Goal: Task Accomplishment & Management: Manage account settings

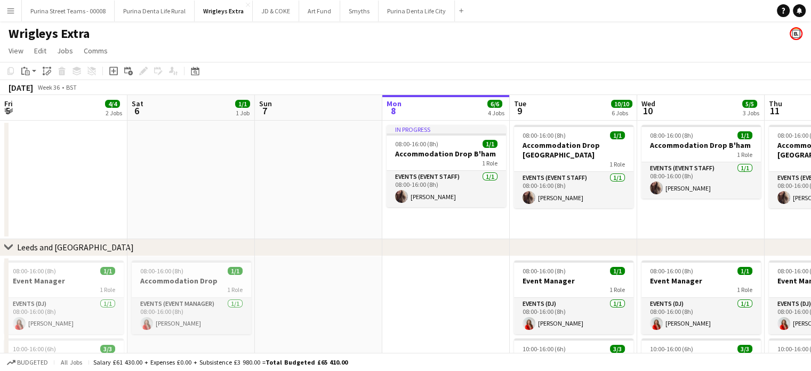
scroll to position [0, 254]
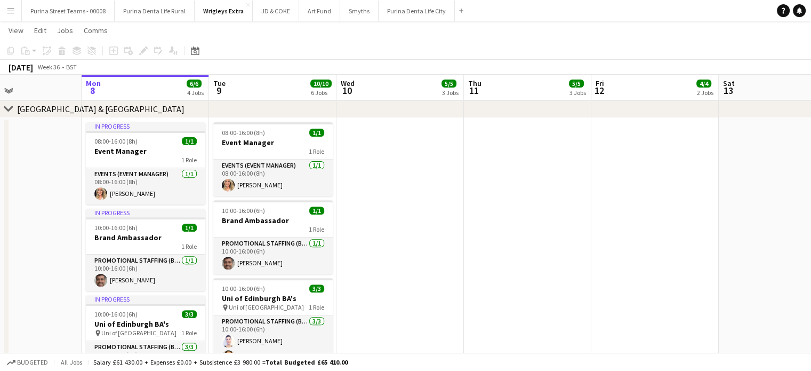
scroll to position [0, 311]
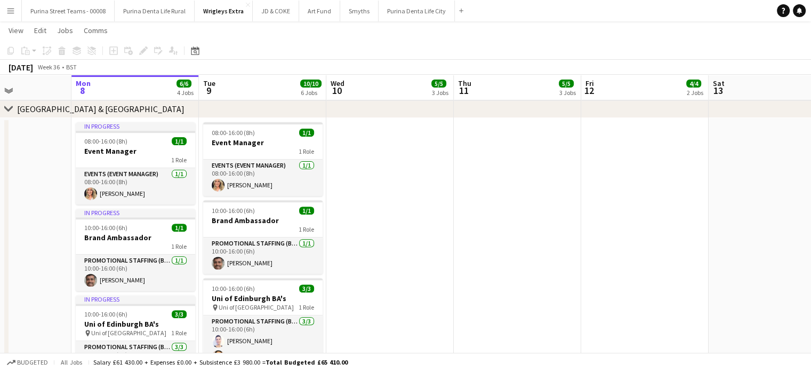
drag, startPoint x: 520, startPoint y: 220, endPoint x: 464, endPoint y: 219, distance: 56.0
click at [464, 219] on app-calendar-viewport "Fri 5 4/4 2 Jobs Sat 6 1/1 1 Job Sun 7 Mon 8 6/6 4 Jobs Tue 9 10/10 6 Jobs Wed …" at bounding box center [405, 103] width 811 height 871
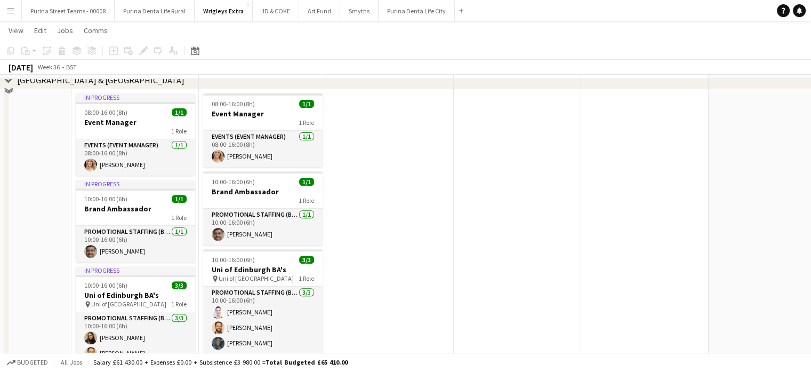
scroll to position [427, 0]
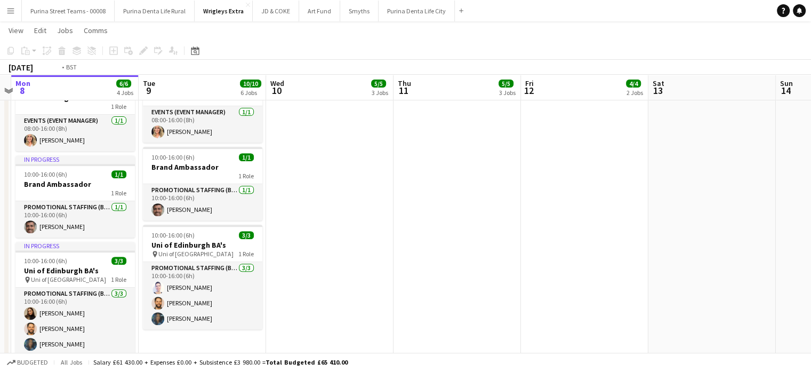
drag, startPoint x: 688, startPoint y: 241, endPoint x: 395, endPoint y: 215, distance: 294.5
click at [357, 219] on app-calendar-viewport "Fri 5 4/4 2 Jobs Sat 6 1/1 1 Job Sun 7 Mon 8 6/6 4 Jobs Tue 9 10/10 6 Jobs Wed …" at bounding box center [405, 50] width 811 height 871
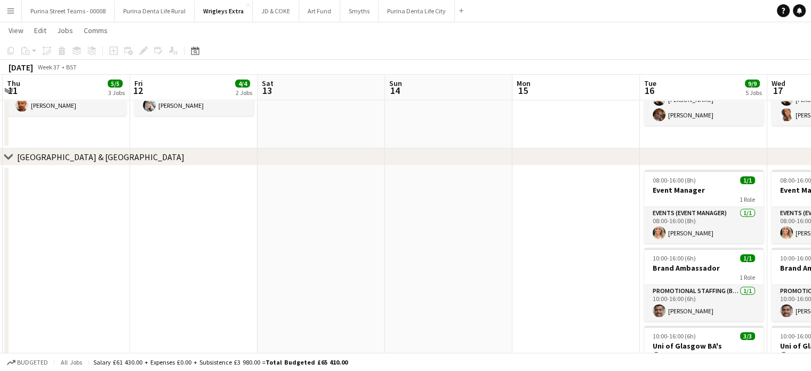
drag, startPoint x: 447, startPoint y: 225, endPoint x: 631, endPoint y: 226, distance: 183.5
click at [630, 227] on app-calendar-viewport "Tue 9 10/10 6 Jobs Wed 10 5/5 3 Jobs Thu 11 5/5 3 Jobs Fri 12 4/4 2 Jobs Sat 13…" at bounding box center [405, 320] width 811 height 1410
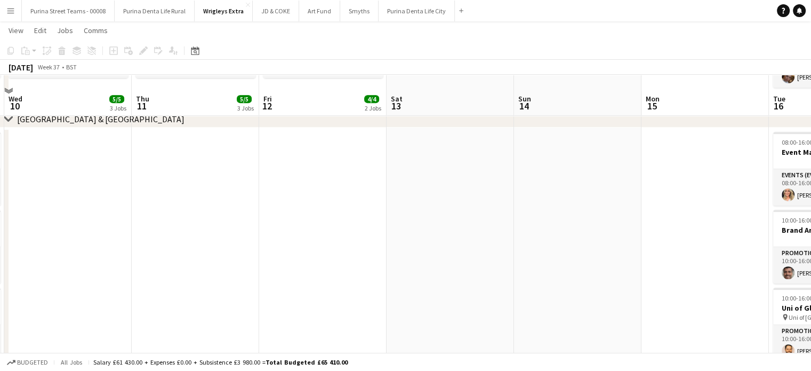
scroll to position [480, 0]
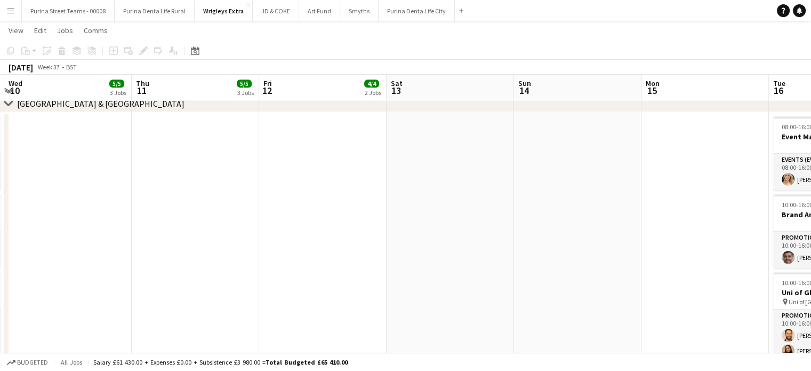
drag, startPoint x: 597, startPoint y: 235, endPoint x: 602, endPoint y: 238, distance: 6.1
click at [601, 236] on app-calendar-viewport "Mon 8 6/6 4 Jobs Tue 9 10/10 6 Jobs Wed 10 5/5 3 Jobs Thu 11 5/5 3 Jobs Fri 12 …" at bounding box center [405, 266] width 811 height 1410
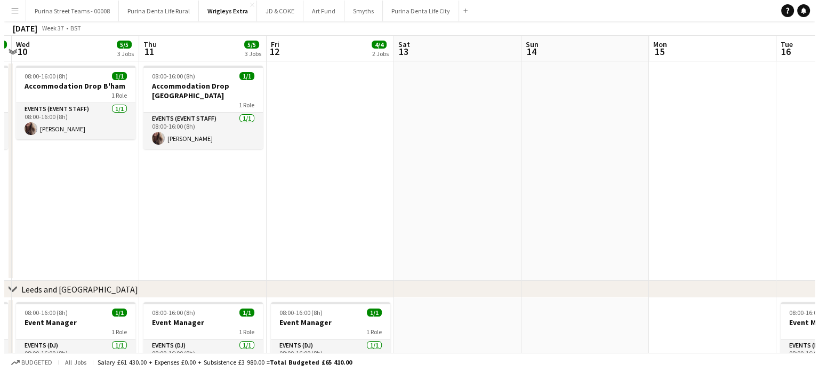
scroll to position [0, 0]
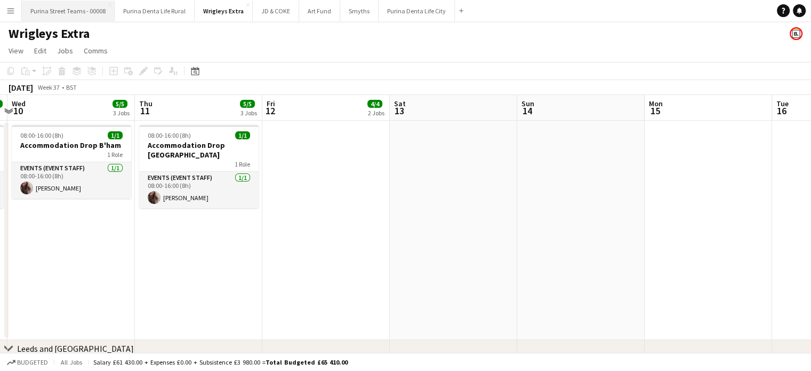
click at [74, 15] on button "Purina Street Teams - 00008 Close" at bounding box center [68, 11] width 93 height 21
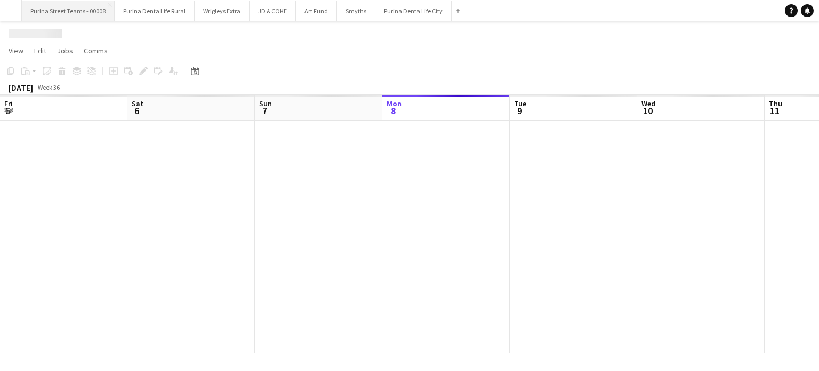
scroll to position [0, 255]
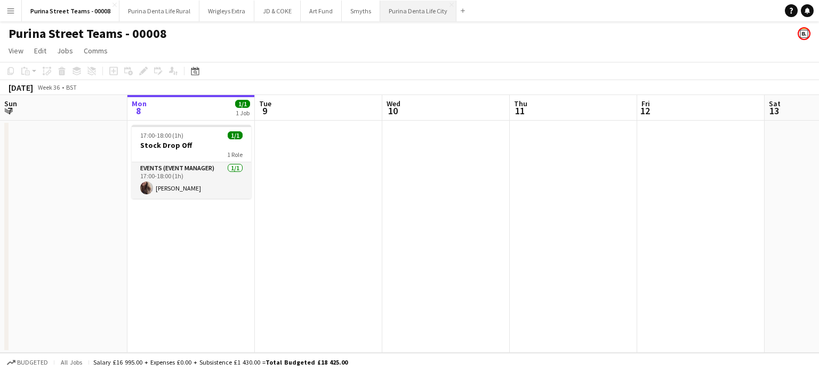
click at [395, 12] on button "Purina Denta Life City Close" at bounding box center [418, 11] width 76 height 21
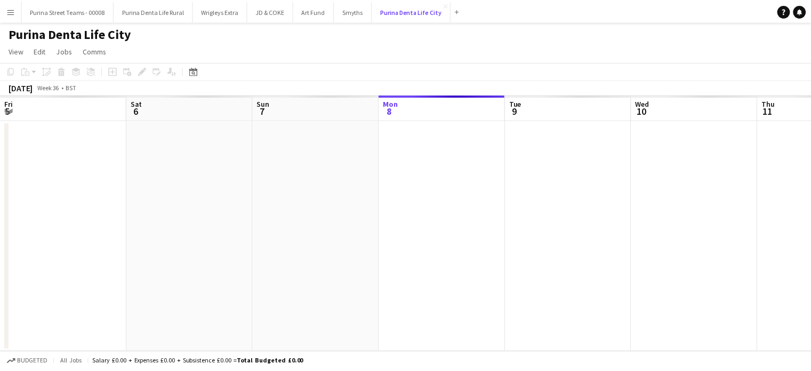
scroll to position [0, 255]
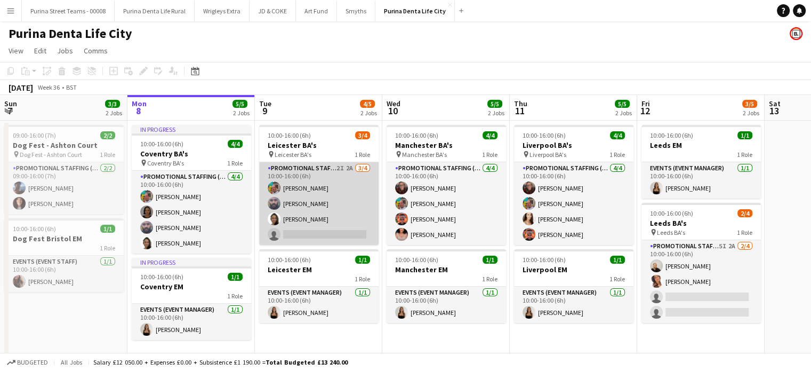
click at [299, 235] on app-card-role "Promotional Staffing (Brand Ambassadors) 2I 2A 3/4 10:00-16:00 (6h) Owen Prince…" at bounding box center [318, 203] width 119 height 83
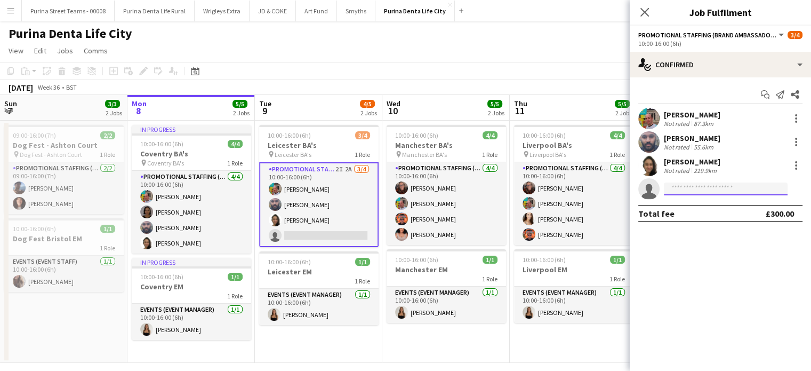
click at [712, 189] on input at bounding box center [726, 188] width 124 height 13
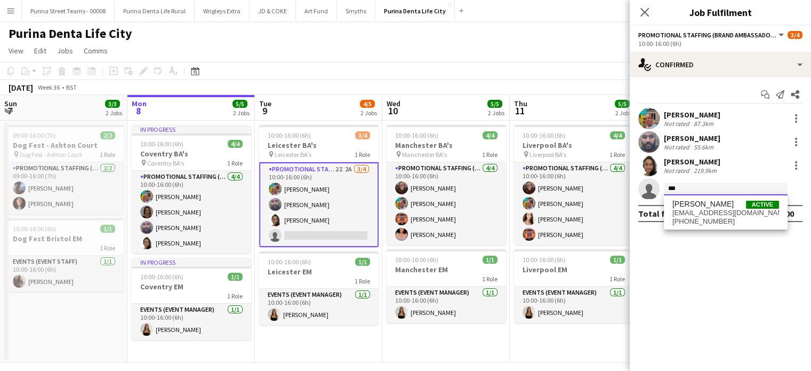
type input "***"
click at [703, 204] on span "Elaine Brazier" at bounding box center [703, 204] width 61 height 9
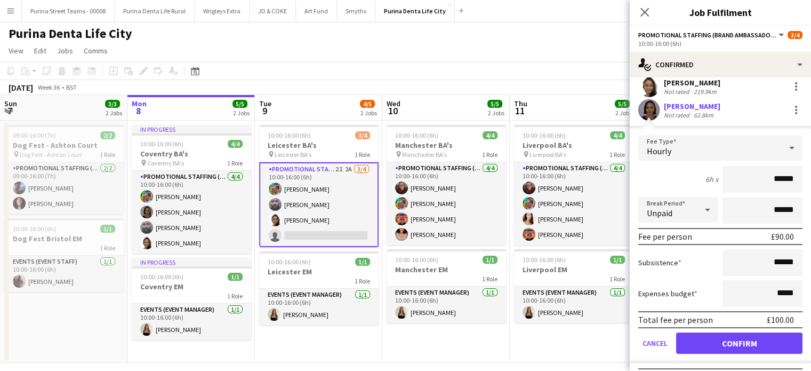
scroll to position [100, 0]
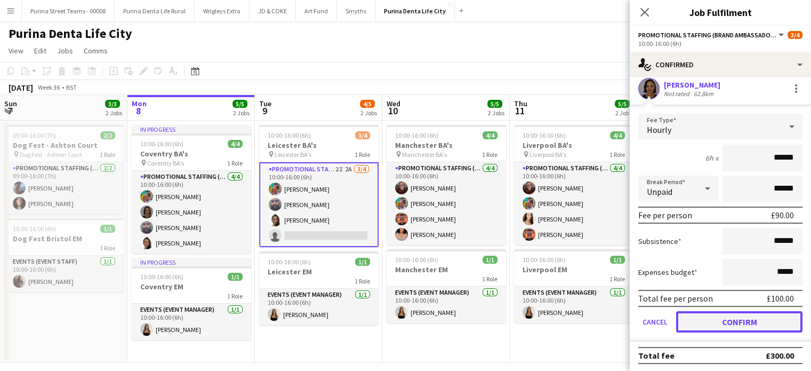
click at [772, 316] on button "Confirm" at bounding box center [739, 321] width 126 height 21
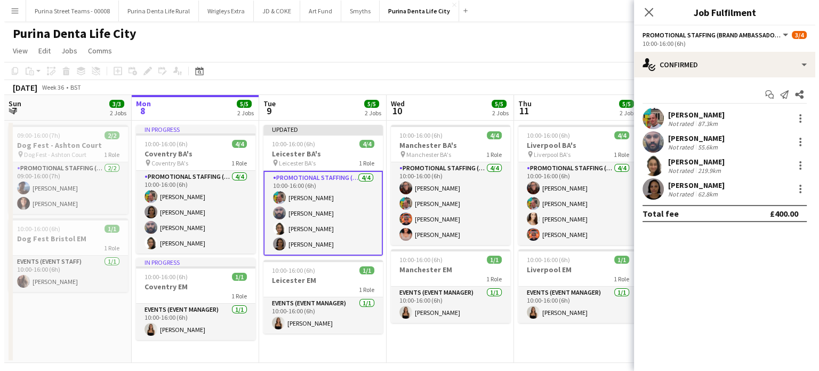
scroll to position [0, 0]
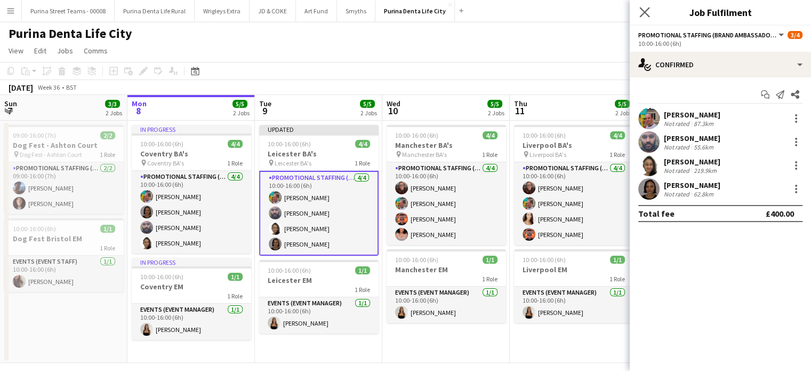
click at [644, 17] on icon "Close pop-in" at bounding box center [645, 12] width 10 height 10
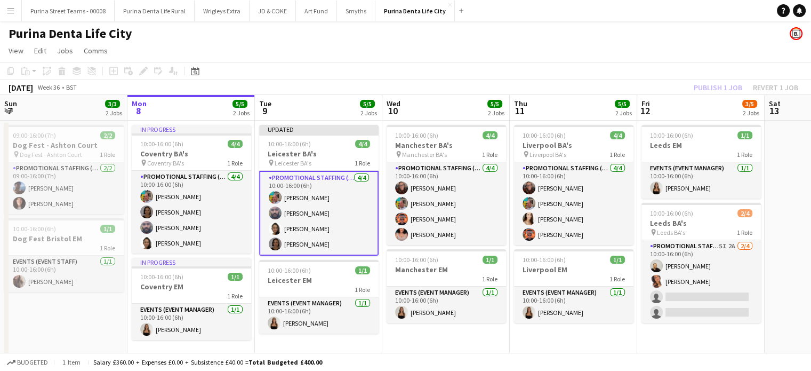
click at [300, 204] on app-card-role "Promotional Staffing (Brand Ambassadors) 4/4 10:00-16:00 (6h) Owen Prince Ravi …" at bounding box center [318, 213] width 119 height 85
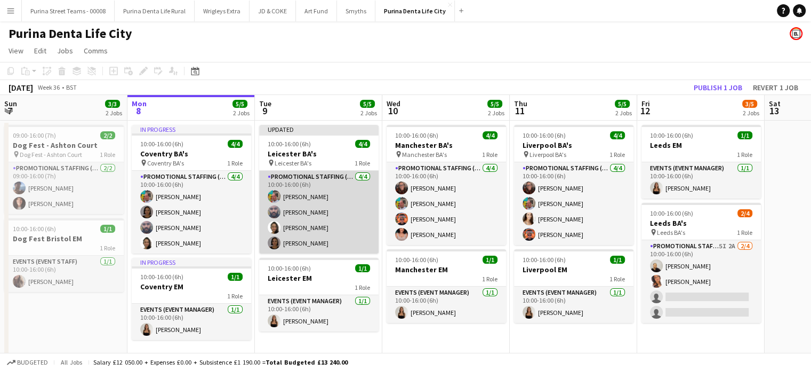
click at [300, 204] on app-card-role "Promotional Staffing (Brand Ambassadors) 4/4 10:00-16:00 (6h) Owen Prince Ravi …" at bounding box center [318, 212] width 119 height 83
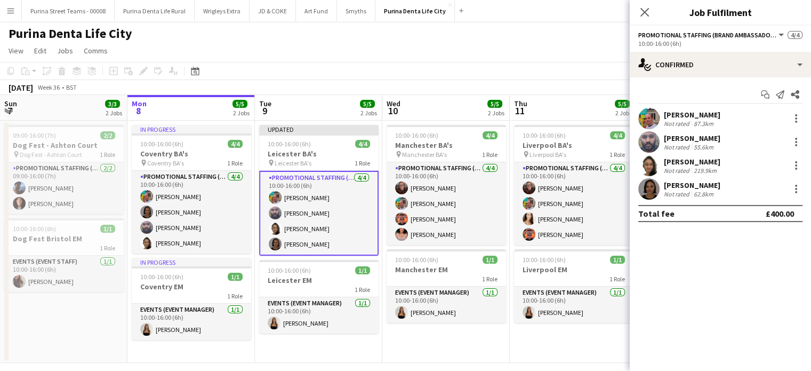
click at [328, 102] on app-board-header-date "Tue 9 5/5 2 Jobs" at bounding box center [318, 108] width 127 height 26
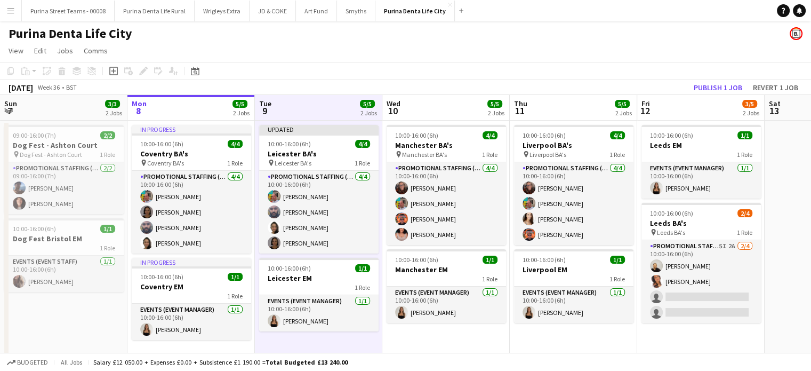
click at [573, 58] on app-page-menu "View Day view expanded Day view collapsed Month view Date picker Jump to today …" at bounding box center [405, 52] width 811 height 20
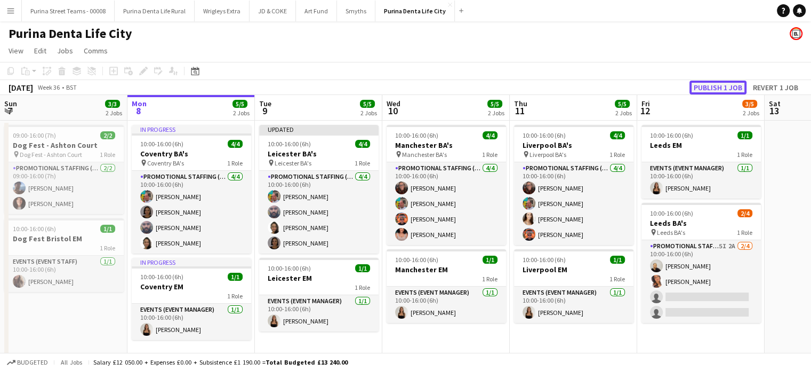
click at [710, 85] on button "Publish 1 job" at bounding box center [718, 88] width 57 height 14
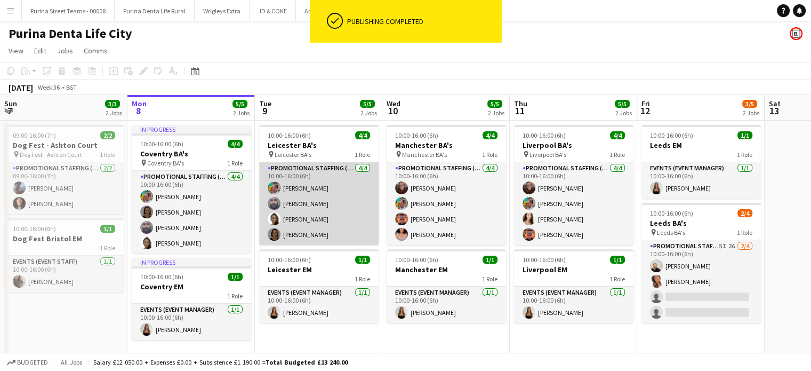
click at [291, 186] on app-card-role "Promotional Staffing (Brand Ambassadors) 4/4 10:00-16:00 (6h) Owen Prince Ravi …" at bounding box center [318, 203] width 119 height 83
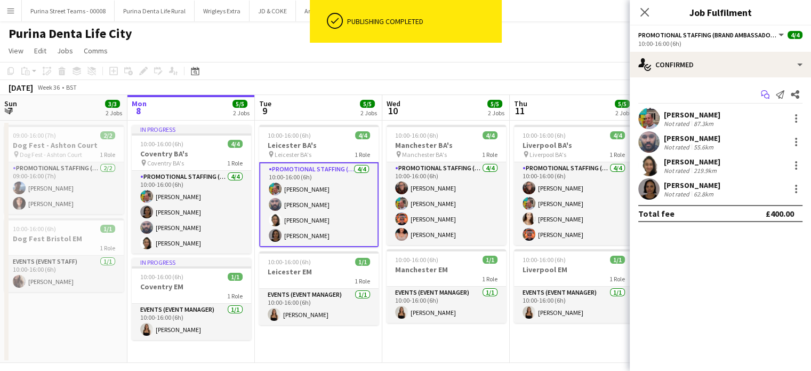
click at [765, 87] on app-icon "Start chat" at bounding box center [765, 94] width 15 height 15
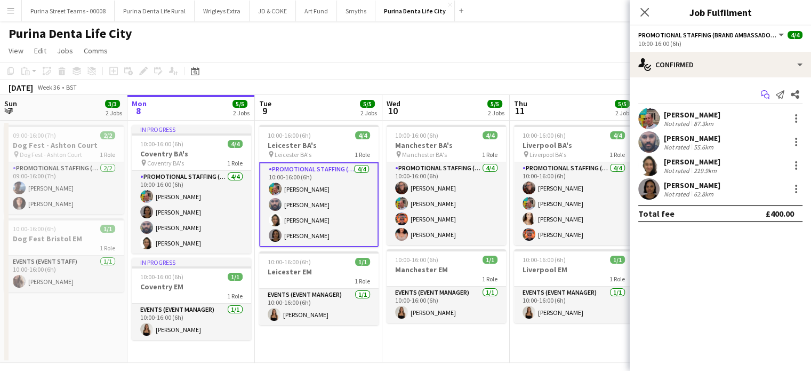
click at [764, 92] on icon "Start chat" at bounding box center [765, 94] width 9 height 9
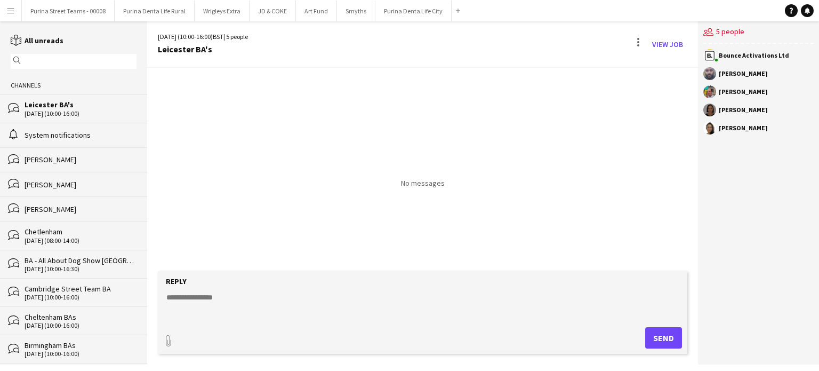
click at [750, 130] on div "Adlina Othman" at bounding box center [743, 128] width 49 height 6
drag, startPoint x: 741, startPoint y: 68, endPoint x: 748, endPoint y: 139, distance: 71.3
click at [749, 137] on div "Bounce Activations Ltd Ravi ramsey Owen Prince Elaine Brazier Adlina Othman" at bounding box center [758, 94] width 121 height 101
click at [272, 297] on textarea at bounding box center [424, 306] width 519 height 28
drag, startPoint x: 226, startPoint y: 297, endPoint x: 166, endPoint y: 296, distance: 59.8
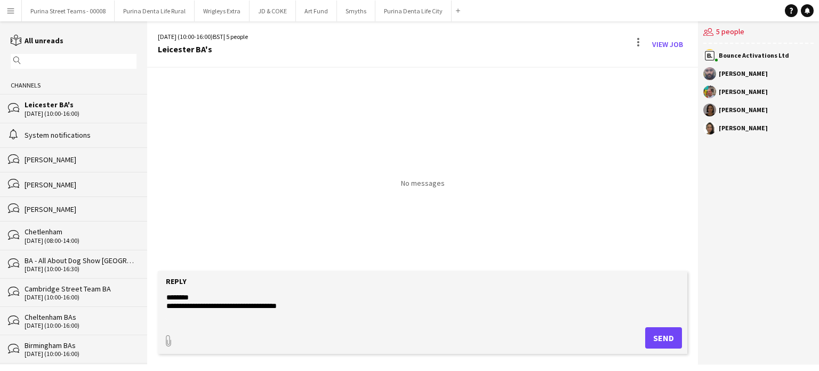
click at [166, 296] on textarea "**********" at bounding box center [424, 306] width 519 height 28
type textarea "**********"
click at [66, 9] on button "Purina Street Teams - 00008 Close" at bounding box center [68, 11] width 93 height 21
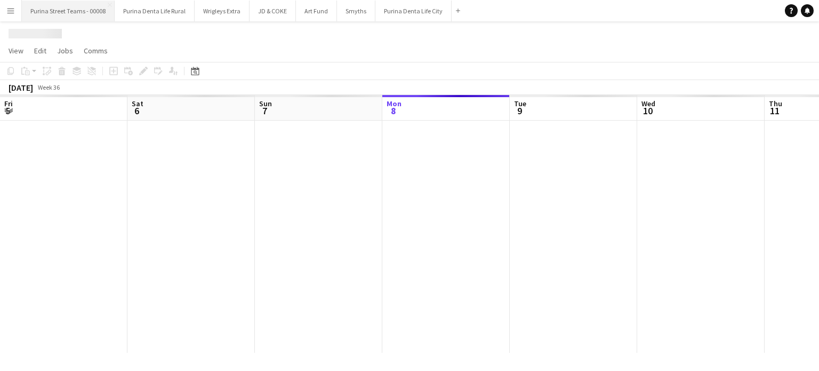
scroll to position [0, 255]
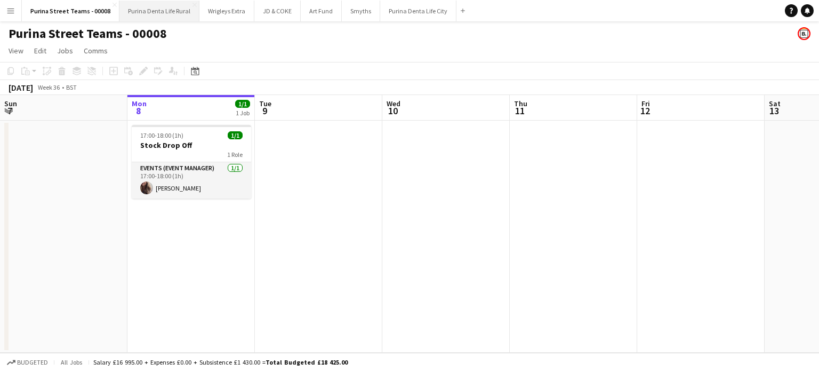
click at [152, 12] on button "Purina Denta Life Rural Close" at bounding box center [159, 11] width 80 height 21
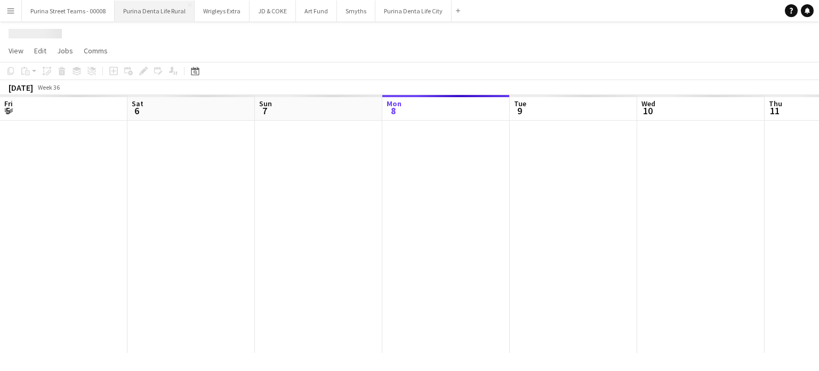
scroll to position [0, 255]
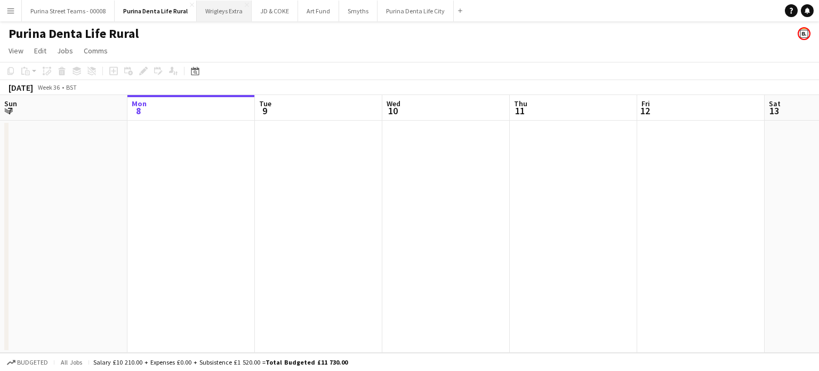
click at [212, 8] on button "Wrigleys Extra Close" at bounding box center [224, 11] width 55 height 21
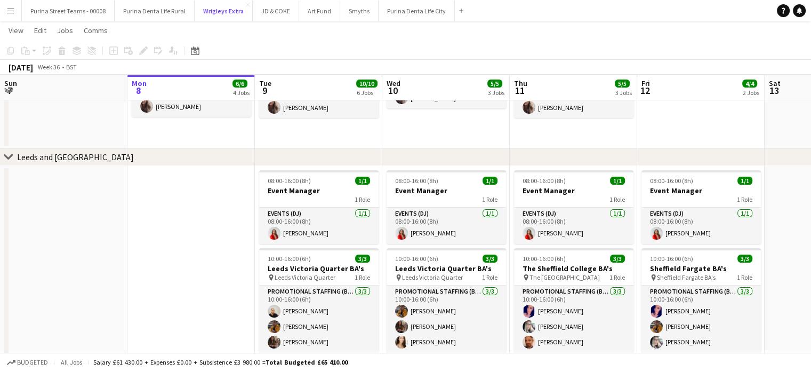
scroll to position [107, 0]
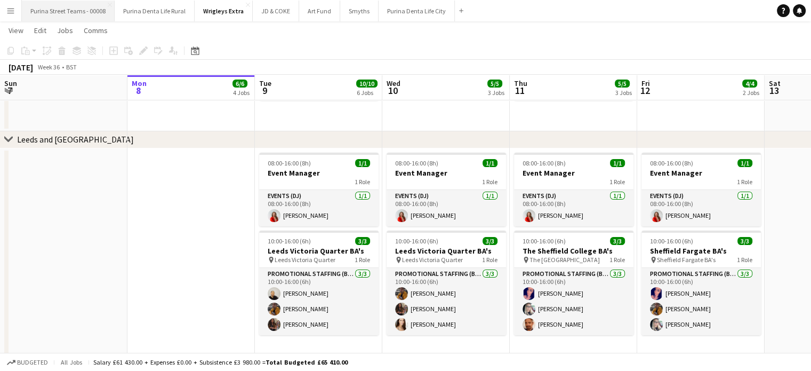
click at [70, 11] on button "Purina Street Teams - 00008 Close" at bounding box center [68, 11] width 93 height 21
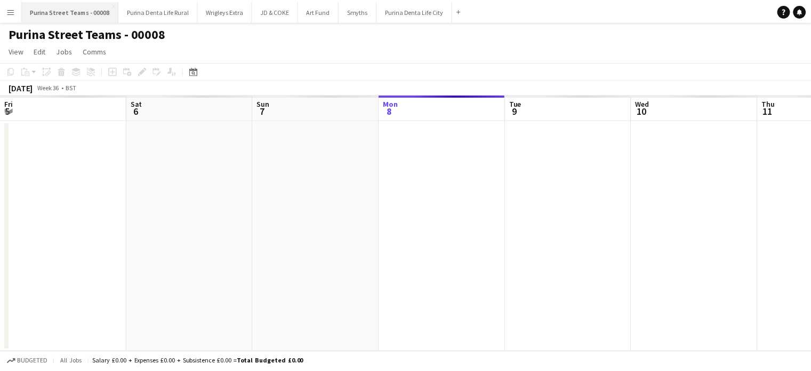
scroll to position [0, 255]
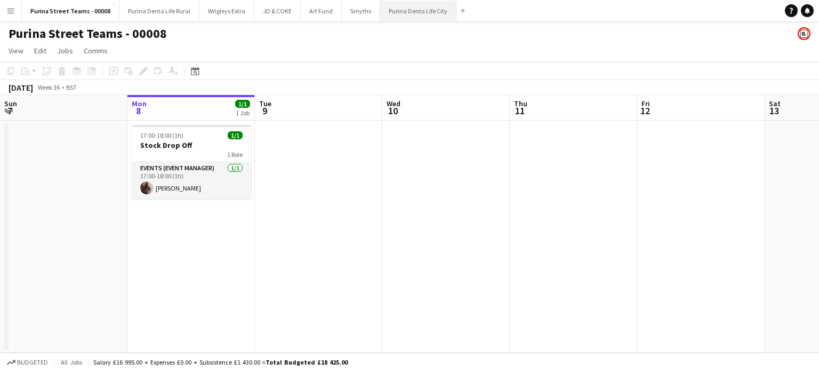
click at [412, 9] on button "Purina Denta Life City Close" at bounding box center [418, 11] width 76 height 21
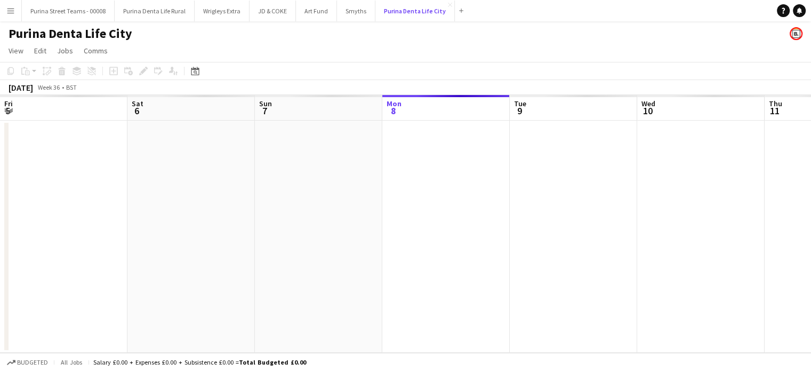
scroll to position [0, 255]
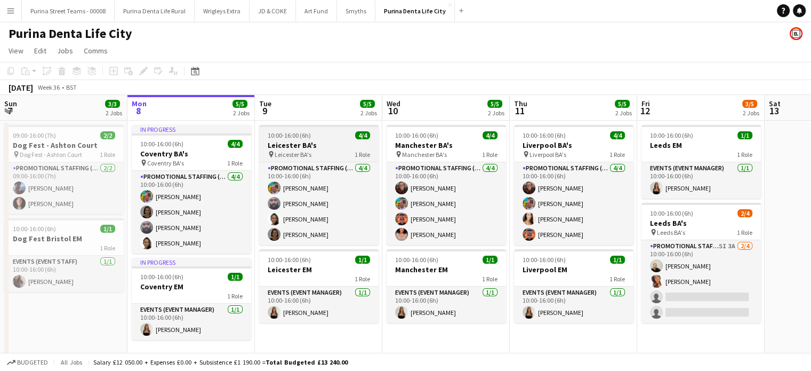
click at [298, 145] on h3 "Leicester BA's" at bounding box center [318, 145] width 119 height 10
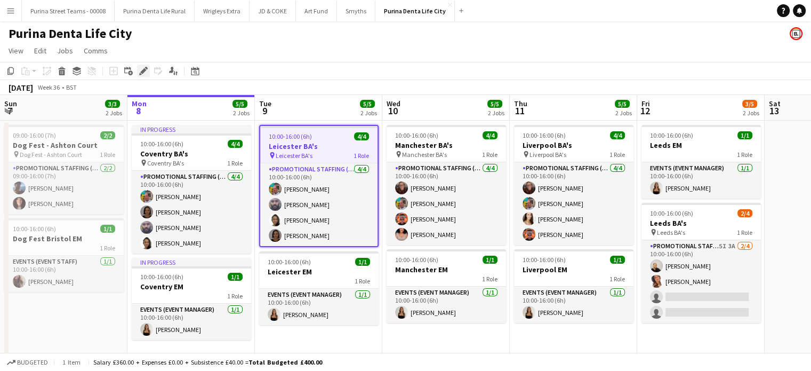
click at [137, 68] on div "Edit" at bounding box center [143, 71] width 13 height 13
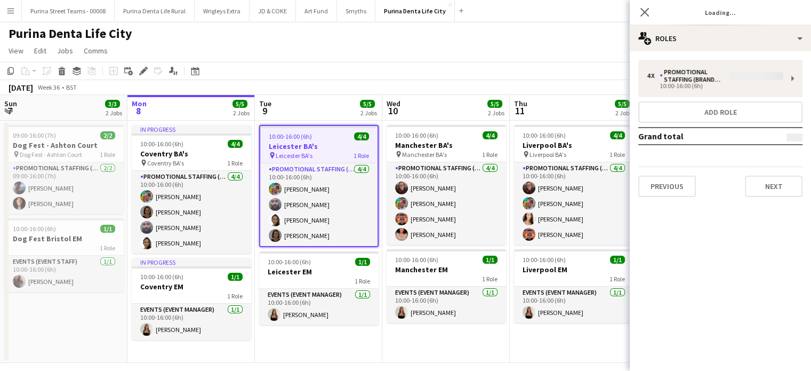
type input "*******"
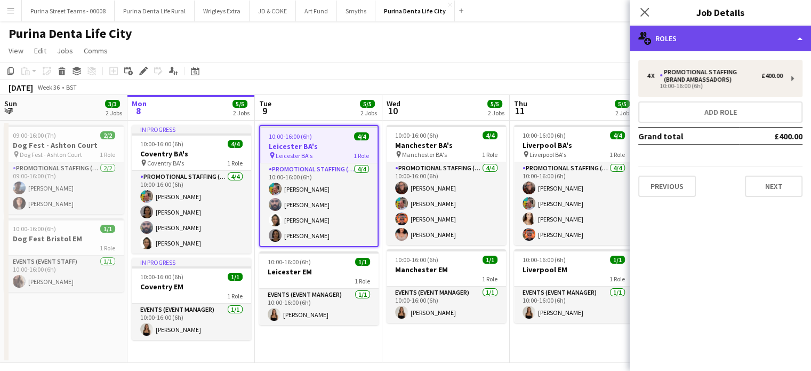
click at [791, 40] on div "multiple-users-add Roles" at bounding box center [720, 39] width 181 height 26
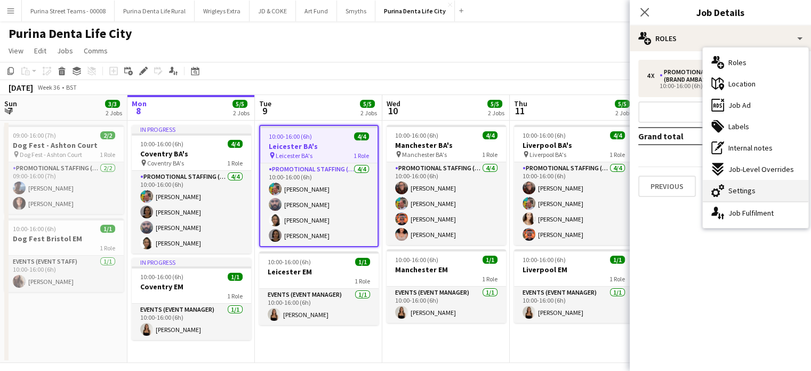
click at [740, 187] on span "Settings" at bounding box center [742, 191] width 27 height 10
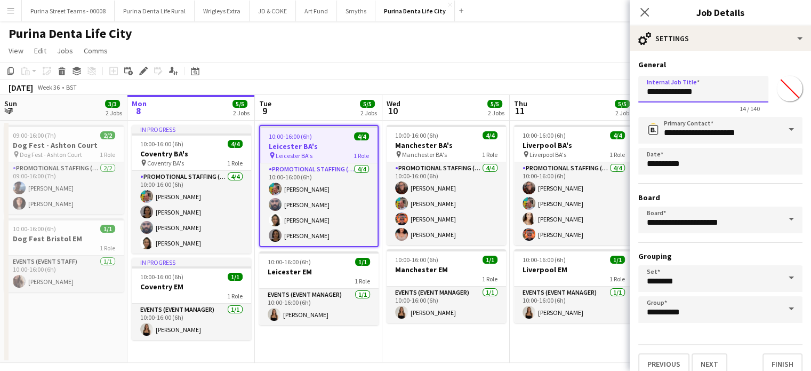
click at [666, 93] on input "**********" at bounding box center [704, 89] width 130 height 27
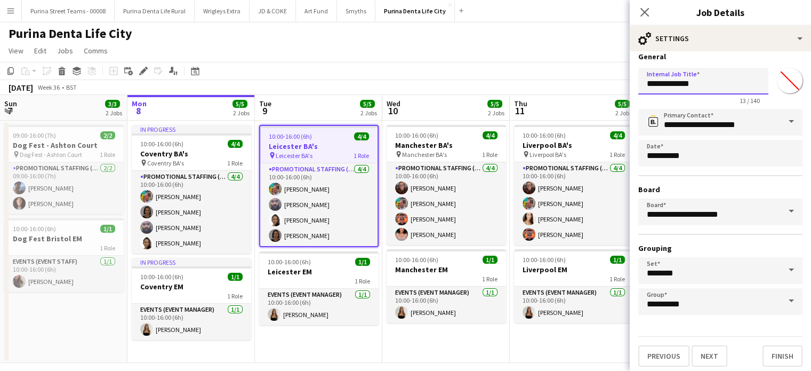
scroll to position [10, 0]
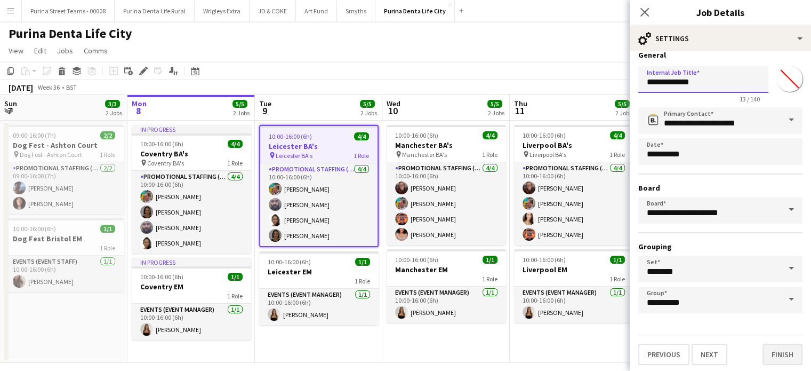
type input "**********"
click at [775, 355] on button "Finish" at bounding box center [783, 354] width 40 height 21
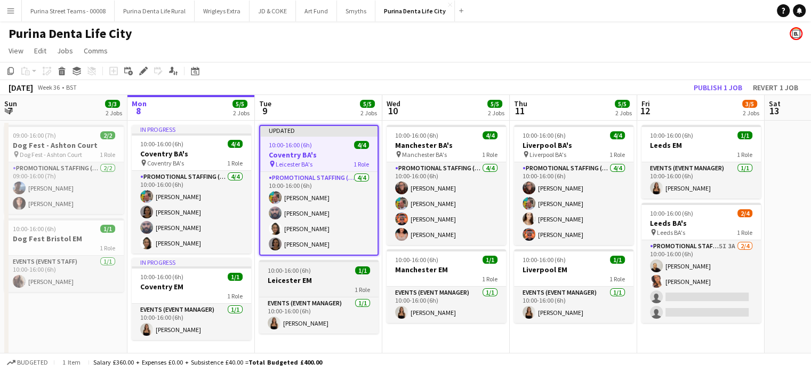
click at [293, 272] on span "10:00-16:00 (6h)" at bounding box center [289, 270] width 43 height 8
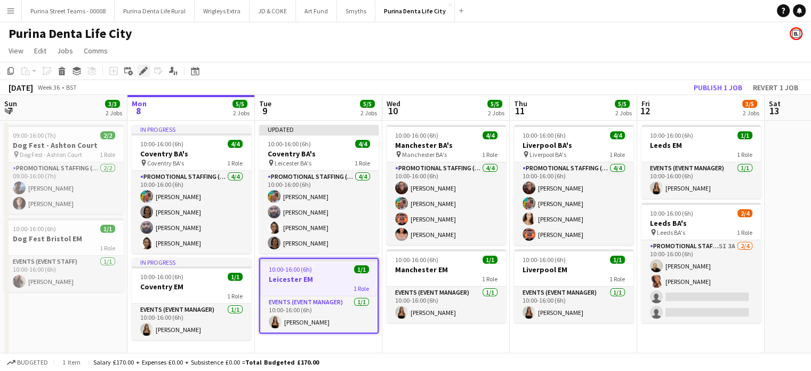
click at [146, 67] on icon "Edit" at bounding box center [143, 71] width 9 height 9
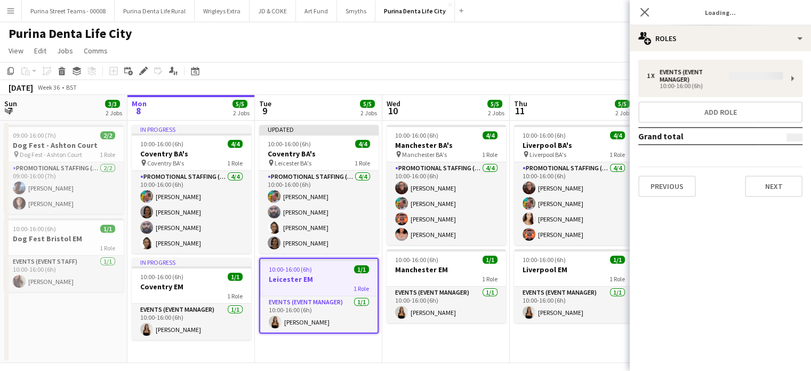
type input "*******"
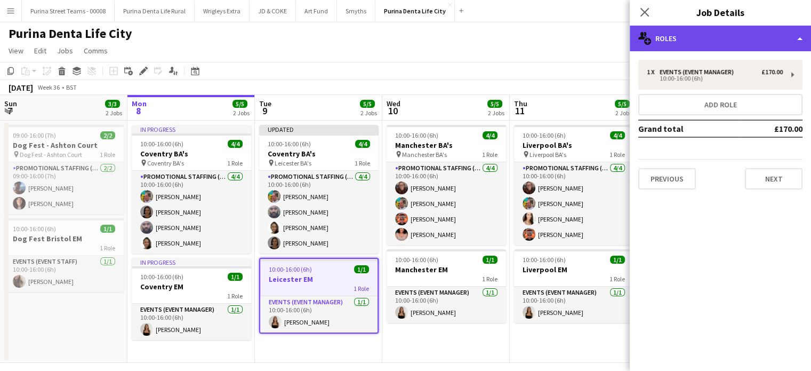
click at [799, 44] on div "multiple-users-add Roles" at bounding box center [720, 39] width 181 height 26
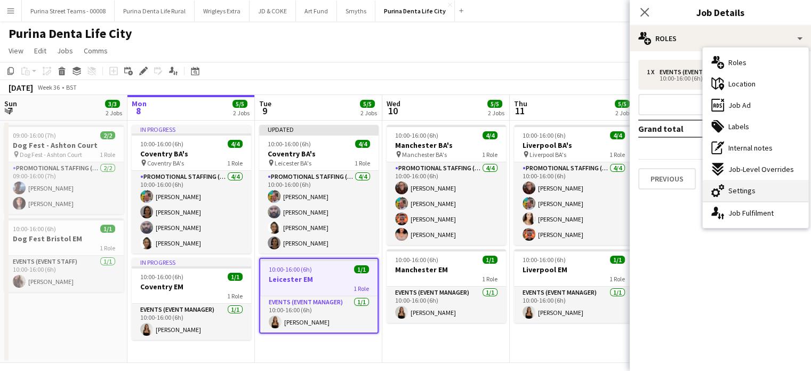
click at [755, 193] on div "cog-double-3 Settings" at bounding box center [756, 190] width 106 height 21
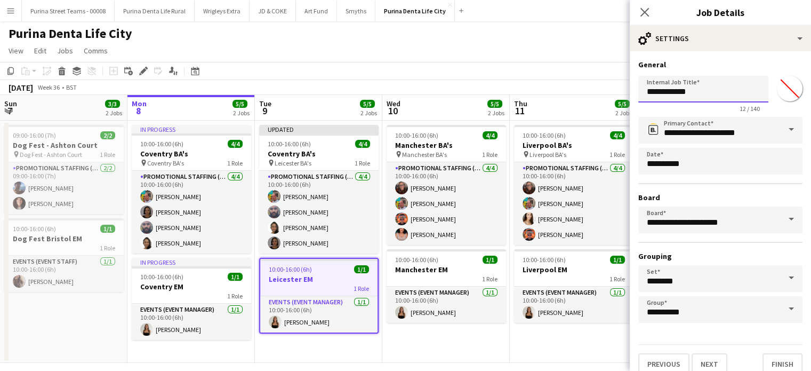
click at [669, 95] on input "**********" at bounding box center [704, 89] width 130 height 27
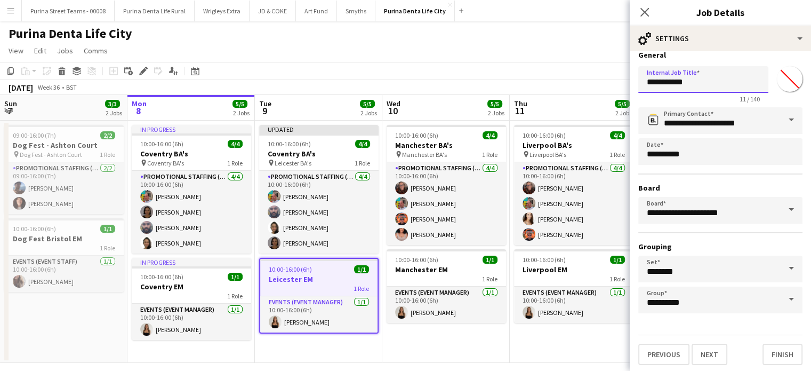
type input "**********"
click at [779, 331] on form "**********" at bounding box center [720, 207] width 181 height 315
click at [784, 364] on div "**********" at bounding box center [720, 208] width 181 height 332
click at [782, 354] on button "Finish" at bounding box center [783, 354] width 40 height 21
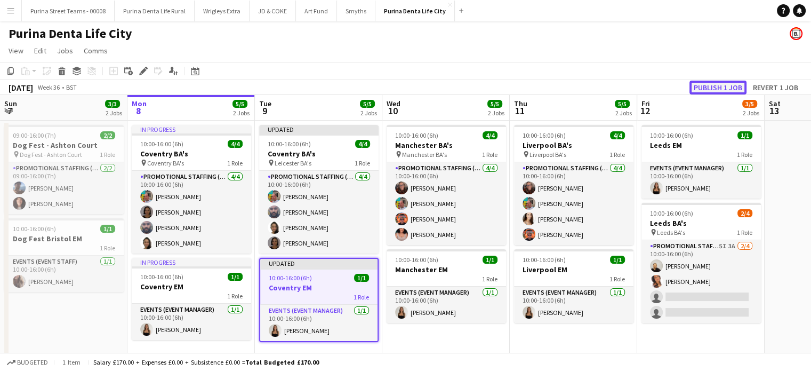
click at [693, 89] on button "Publish 1 job" at bounding box center [718, 88] width 57 height 14
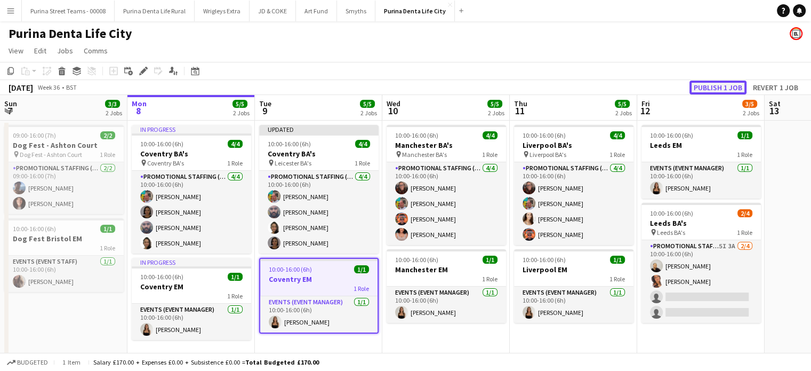
click at [706, 85] on button "Publish 1 job" at bounding box center [718, 88] width 57 height 14
